Goal: Task Accomplishment & Management: Manage account settings

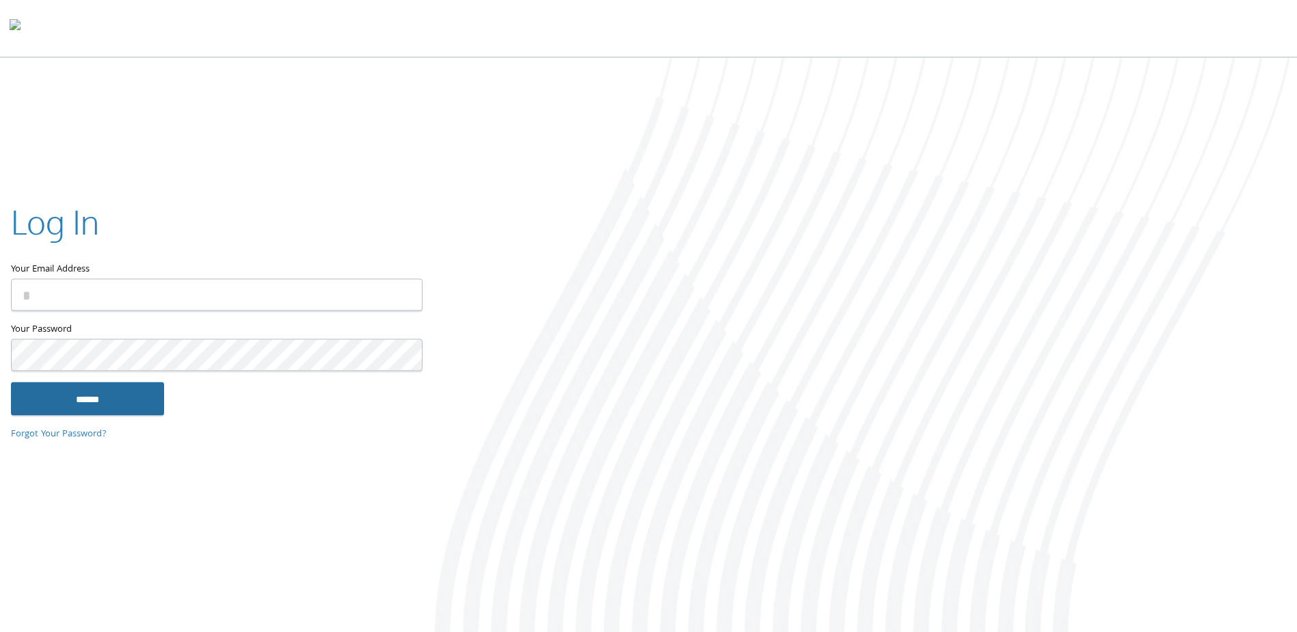
type input "**********"
click at [80, 410] on input "******" at bounding box center [87, 398] width 153 height 33
type input "**********"
click at [125, 407] on input "******" at bounding box center [87, 398] width 153 height 33
